Goal: Information Seeking & Learning: Learn about a topic

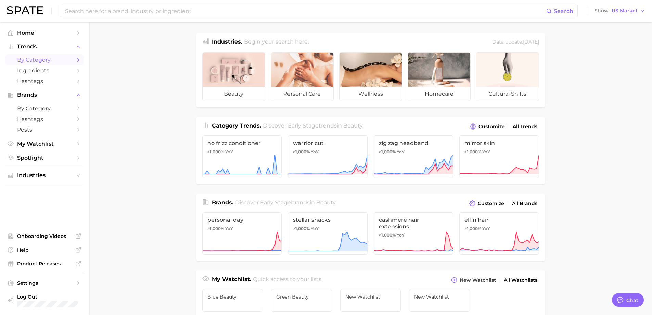
click at [66, 61] on span "by Category" at bounding box center [44, 59] width 55 height 7
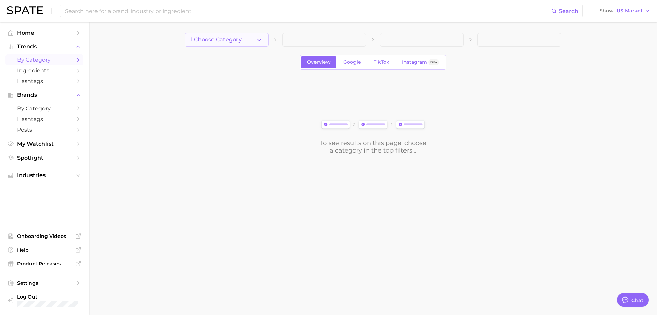
click at [257, 41] on icon "button" at bounding box center [259, 39] width 7 height 7
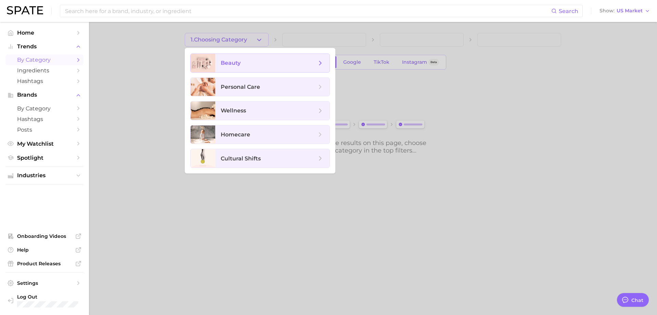
click at [250, 59] on span "beauty" at bounding box center [269, 63] width 96 height 8
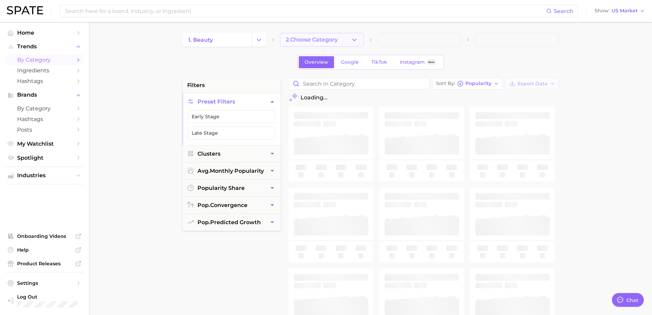
click at [358, 42] on button "2. Choose Category" at bounding box center [322, 40] width 84 height 14
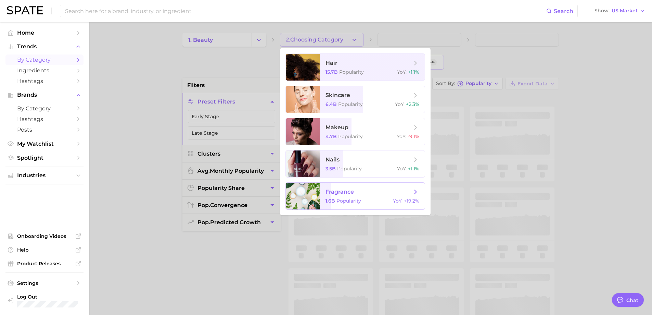
click at [348, 193] on span "fragrance" at bounding box center [340, 191] width 28 height 7
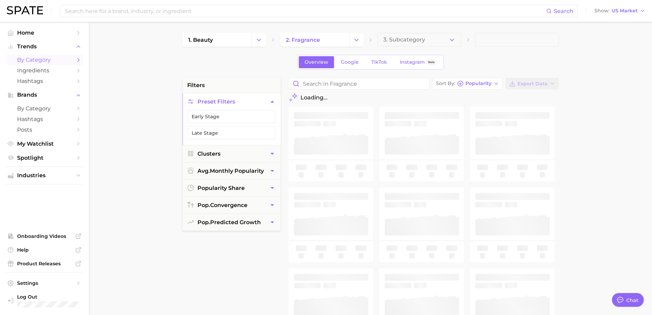
click at [453, 41] on icon "button" at bounding box center [451, 39] width 7 height 7
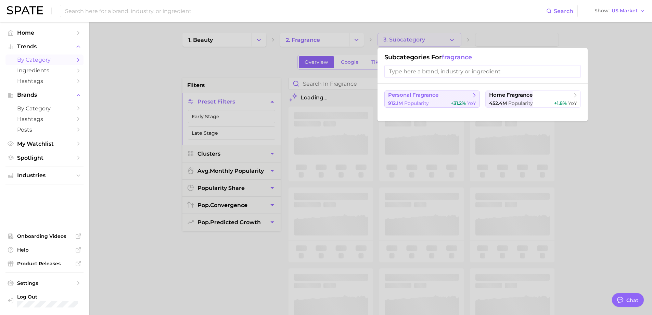
click at [440, 101] on div "912.1m Popularity +31.2% YoY" at bounding box center [432, 103] width 88 height 7
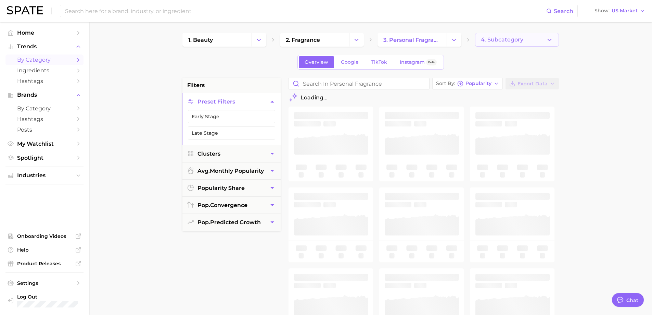
click at [502, 38] on span "4. Subcategory" at bounding box center [502, 40] width 42 height 6
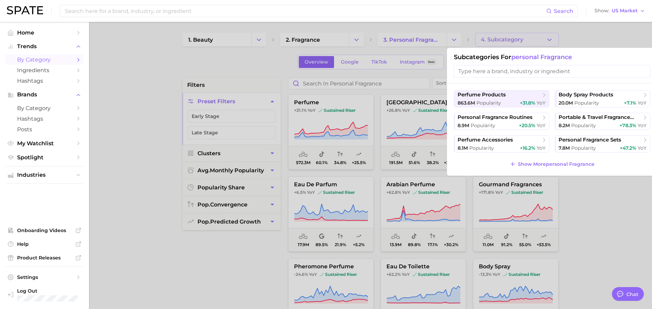
click at [502, 38] on div at bounding box center [326, 154] width 652 height 309
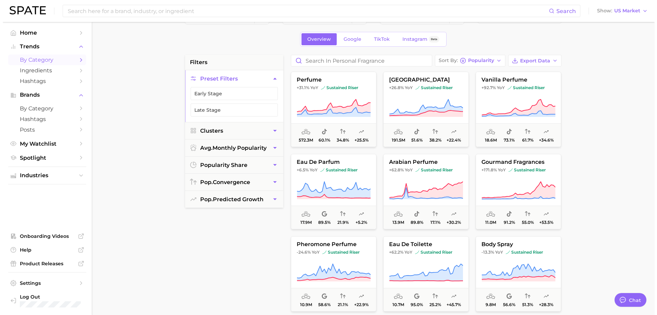
scroll to position [34, 0]
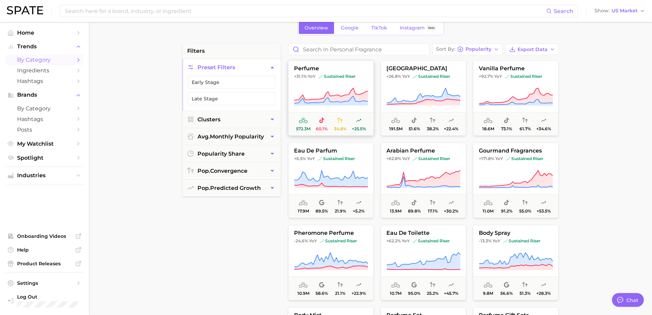
click at [337, 85] on button "perfume +31.1% YoY sustained riser 572.3m 60.1% 34.8% +25.5%" at bounding box center [331, 97] width 86 height 75
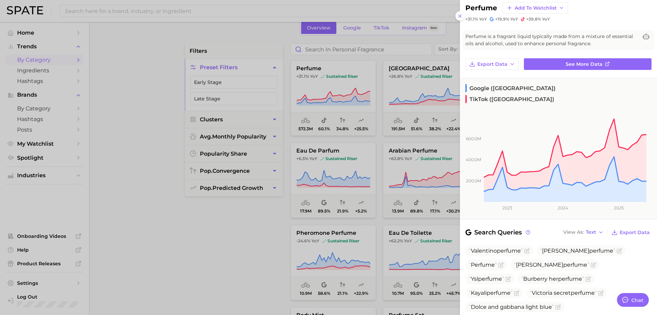
scroll to position [0, 0]
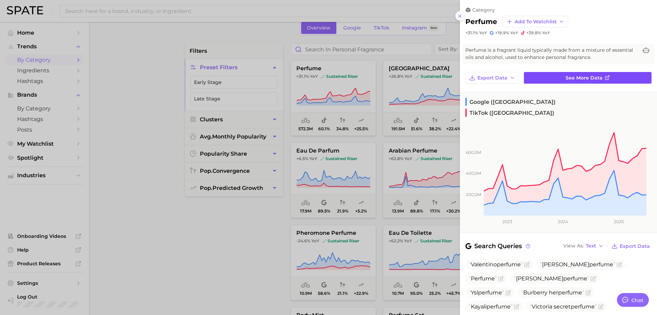
click at [552, 76] on link "See more data" at bounding box center [588, 78] width 128 height 12
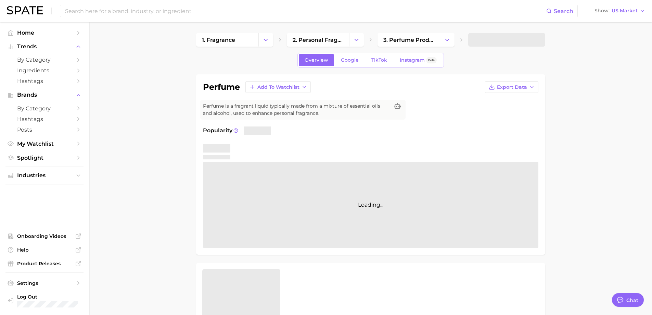
type textarea "x"
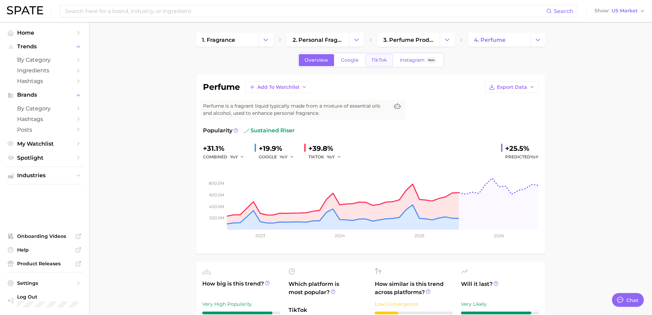
click at [390, 59] on link "TikTok" at bounding box center [379, 60] width 27 height 12
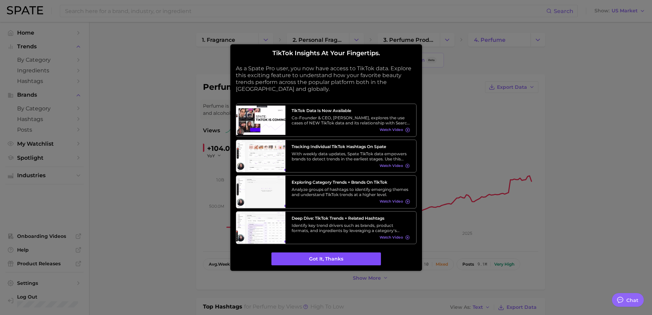
click at [293, 255] on button "Got it, thanks" at bounding box center [326, 258] width 110 height 13
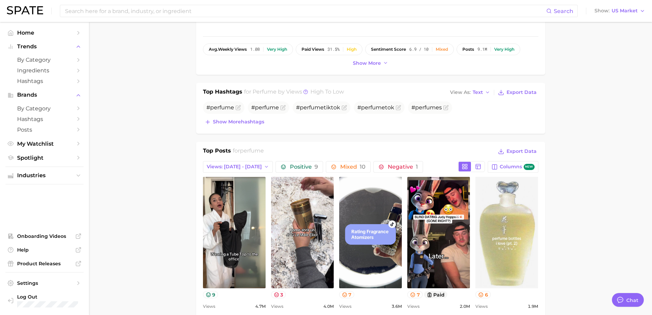
scroll to position [308, 0]
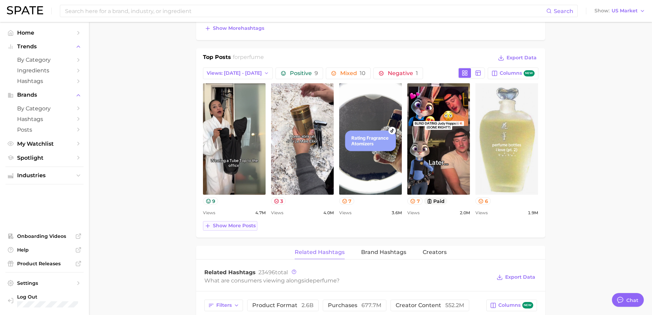
click at [240, 224] on span "Show more posts" at bounding box center [234, 226] width 43 height 6
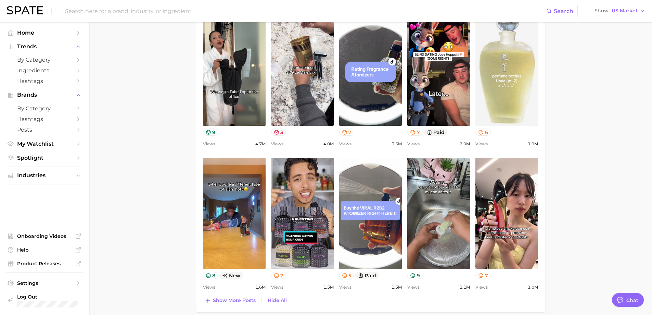
scroll to position [377, 0]
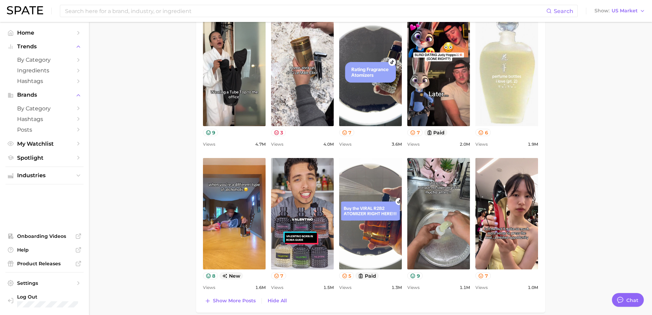
click at [526, 109] on link "view post on TikTok" at bounding box center [506, 70] width 63 height 111
